Goal: Find specific page/section: Find specific page/section

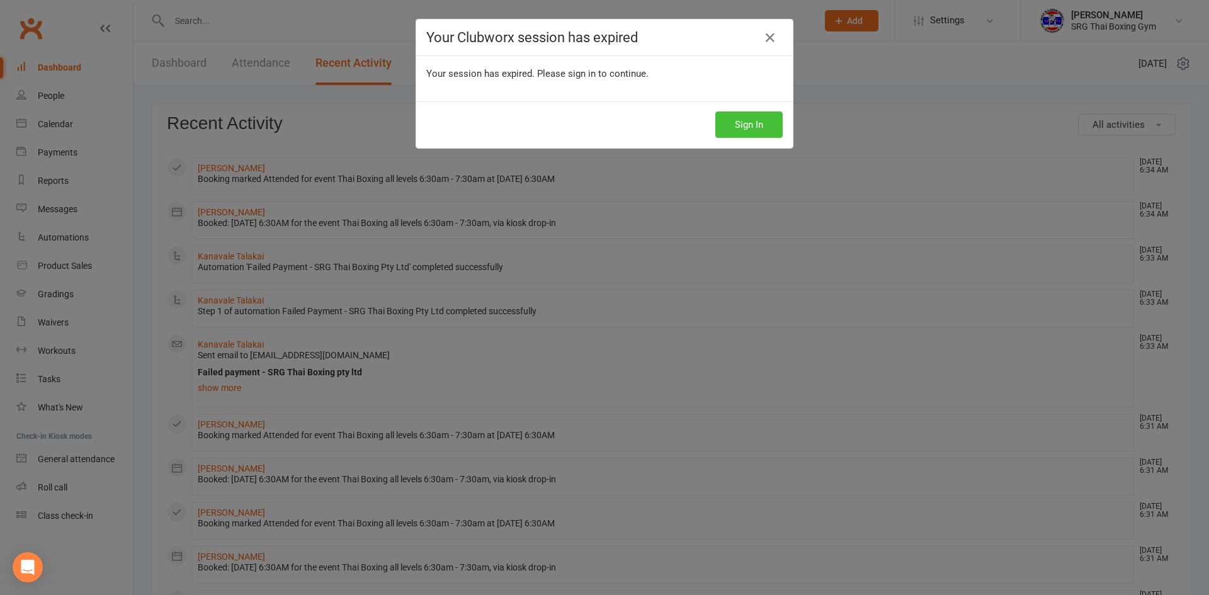
click at [724, 122] on button "Sign In" at bounding box center [748, 124] width 67 height 26
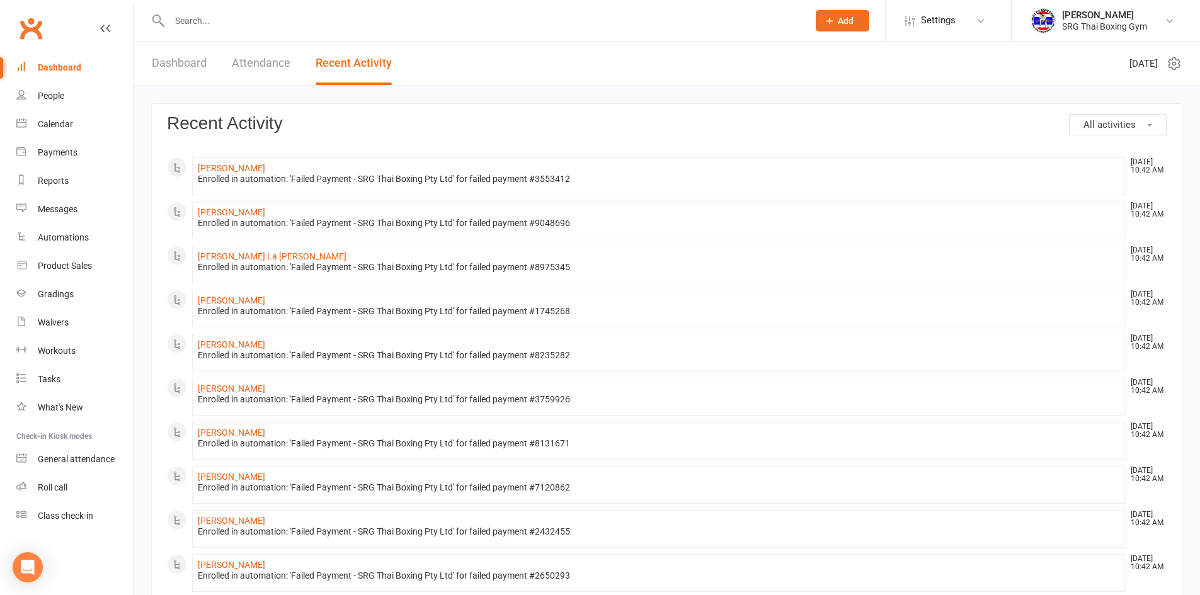
click at [235, 18] on input "text" at bounding box center [482, 21] width 633 height 18
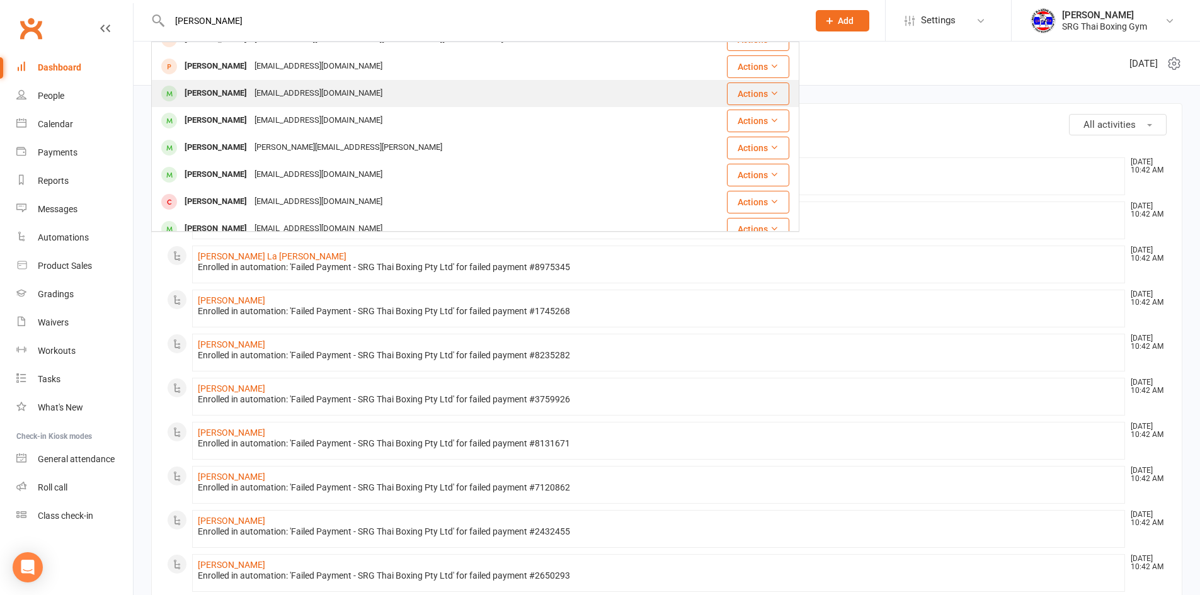
scroll to position [126, 0]
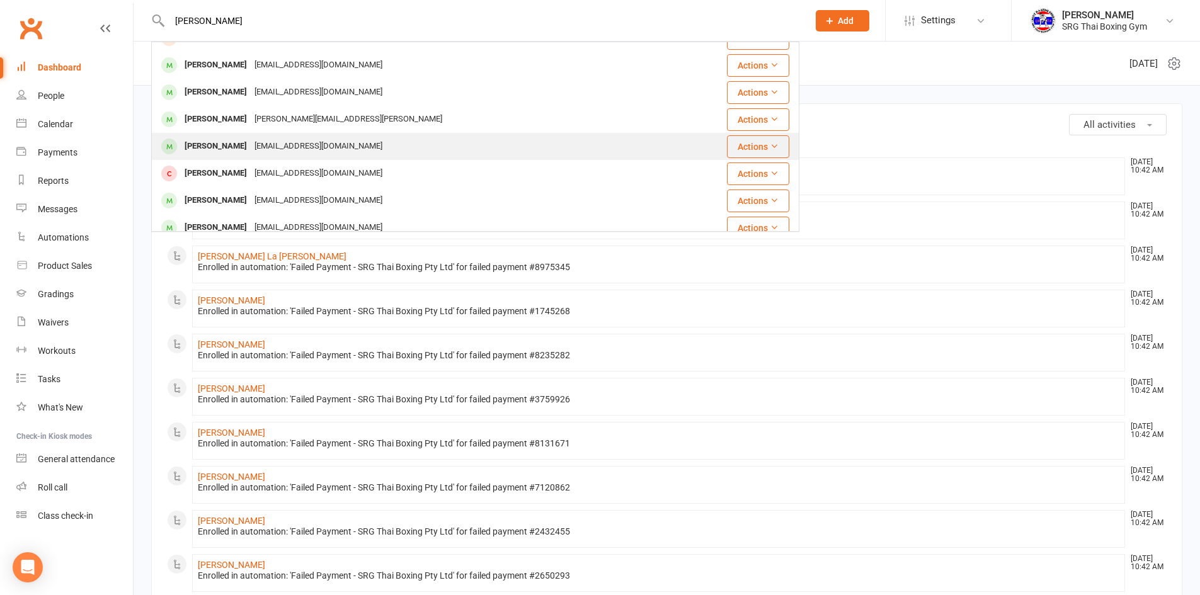
type input "john"
click at [220, 149] on div "John Quigley" at bounding box center [216, 146] width 70 height 18
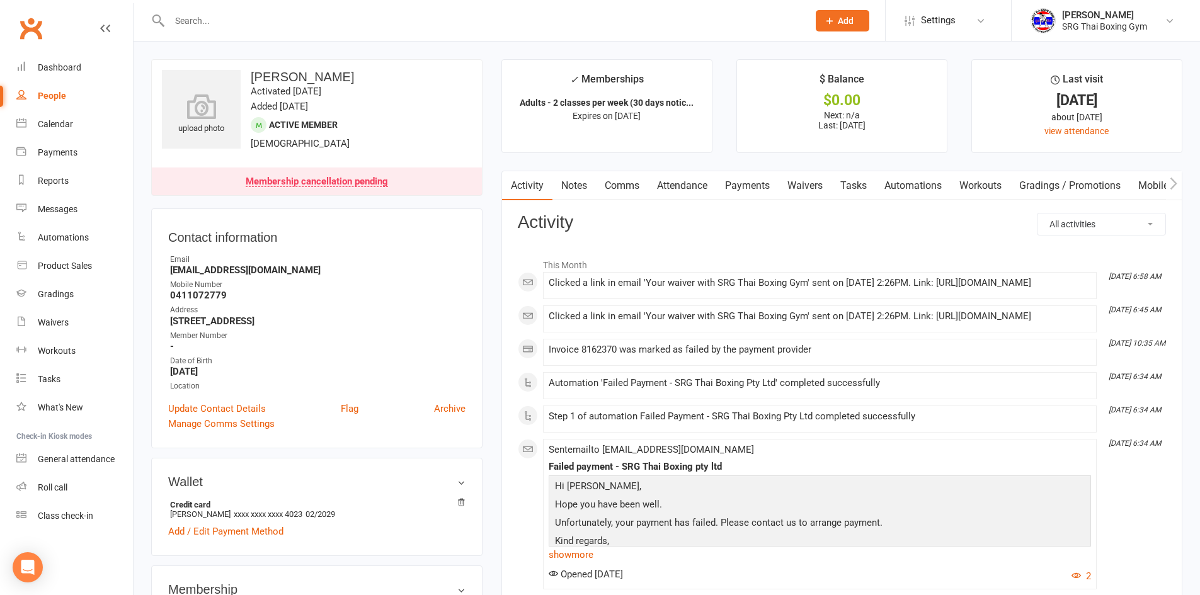
click at [746, 186] on link "Payments" at bounding box center [747, 185] width 62 height 29
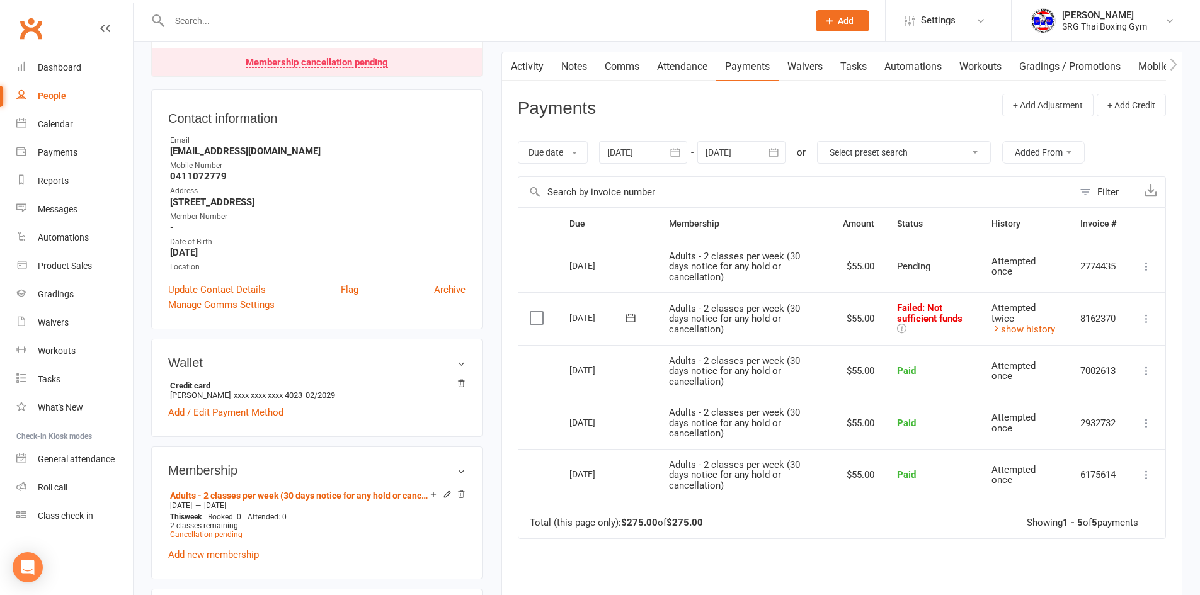
scroll to position [126, 0]
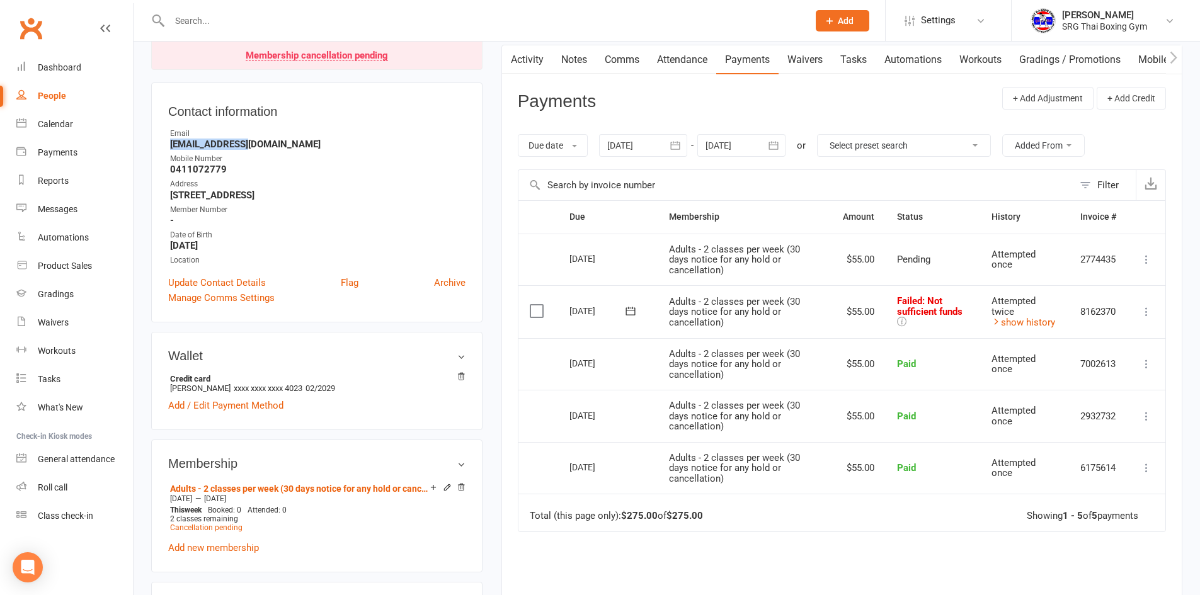
drag, startPoint x: 168, startPoint y: 145, endPoint x: 241, endPoint y: 147, distance: 73.1
click at [241, 147] on li "Email johnquigley1978@gmail.com" at bounding box center [316, 139] width 297 height 22
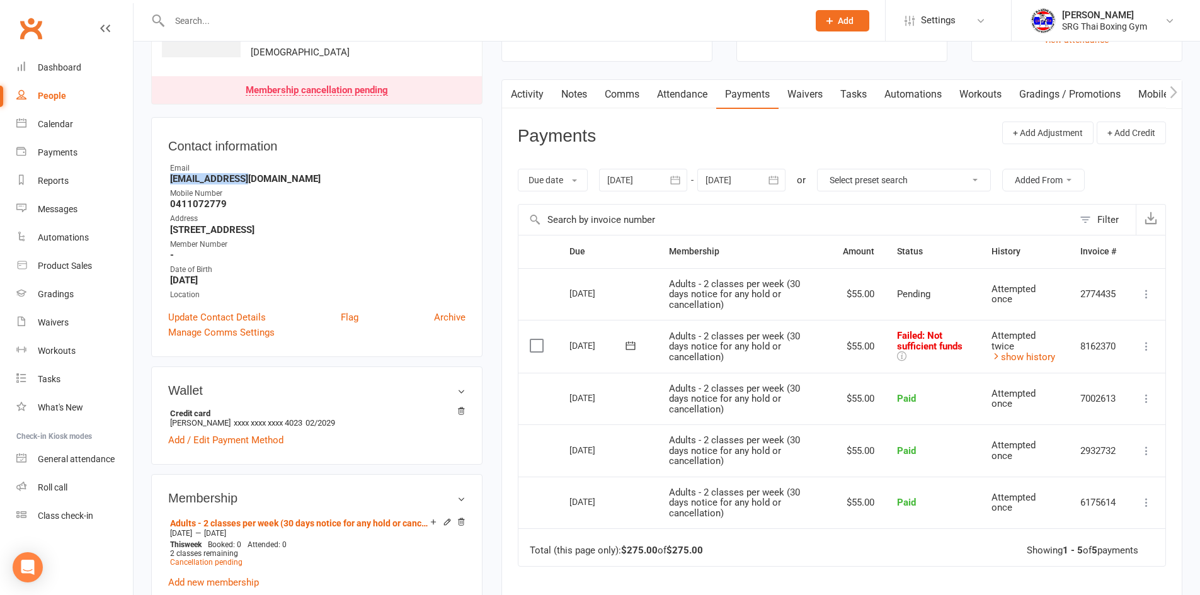
scroll to position [0, 0]
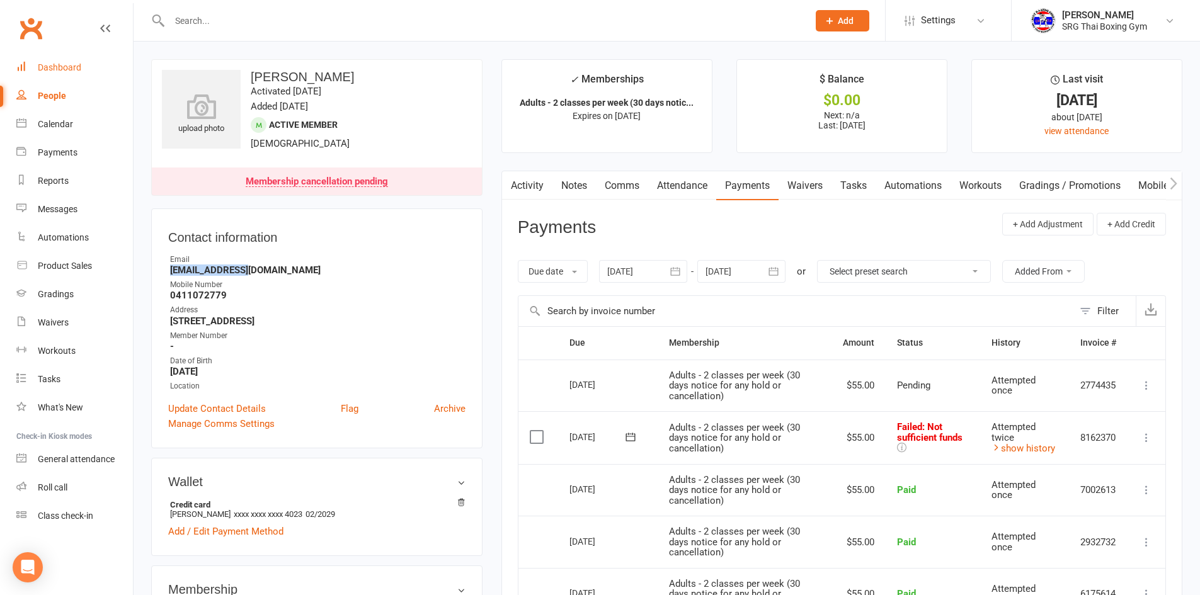
click at [62, 71] on div "Dashboard" at bounding box center [59, 67] width 43 height 10
